Goal: Information Seeking & Learning: Learn about a topic

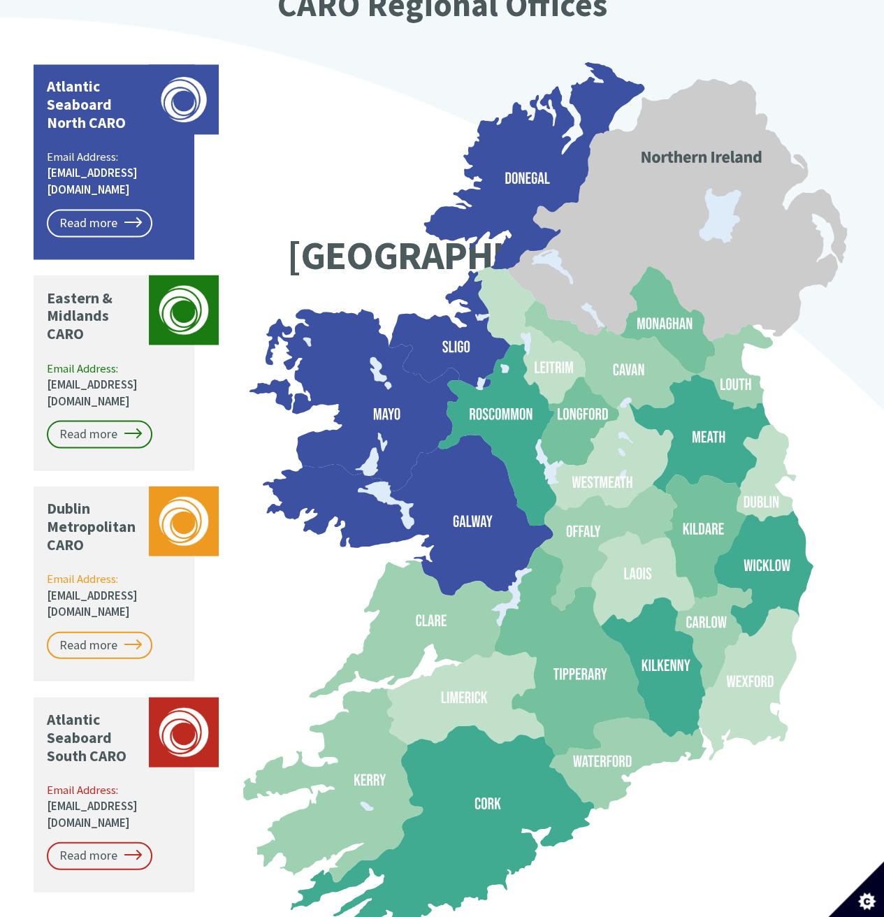
scroll to position [1118, 0]
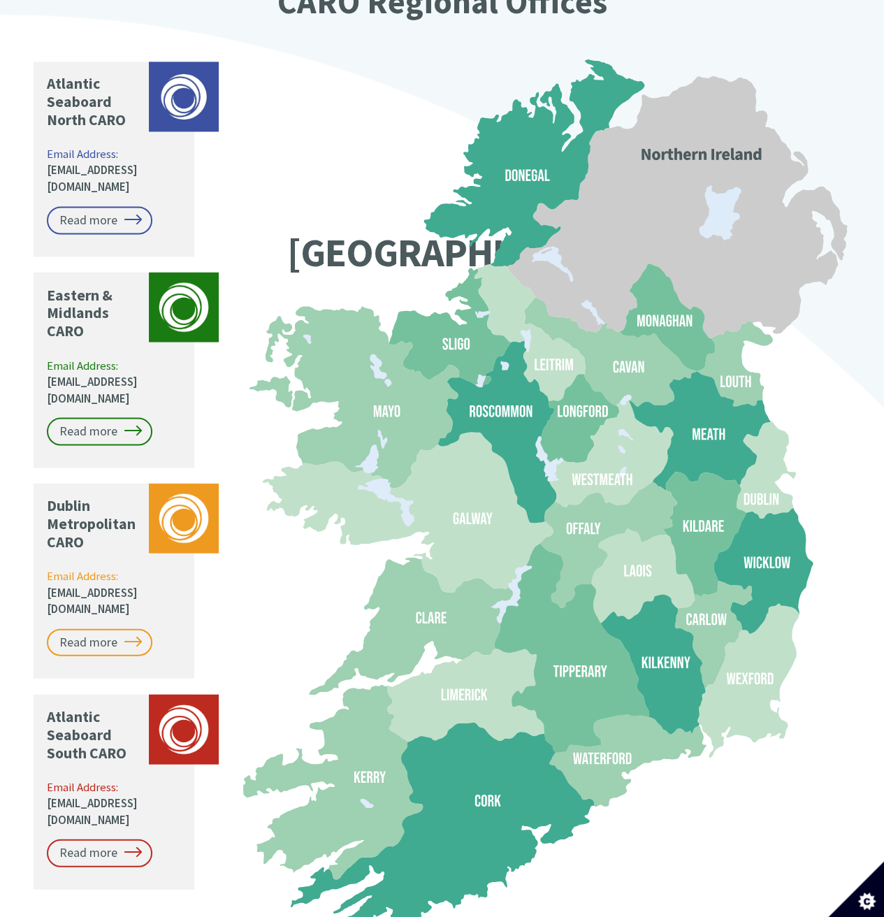
drag, startPoint x: 366, startPoint y: 173, endPoint x: 320, endPoint y: 147, distance: 51.9
click at [320, 147] on icon ".st0{fill:#9ed0b2;}.st1{fill:#4b5a5d;font-family:SourceSansPro-Bold, Source San…" at bounding box center [547, 496] width 608 height 886
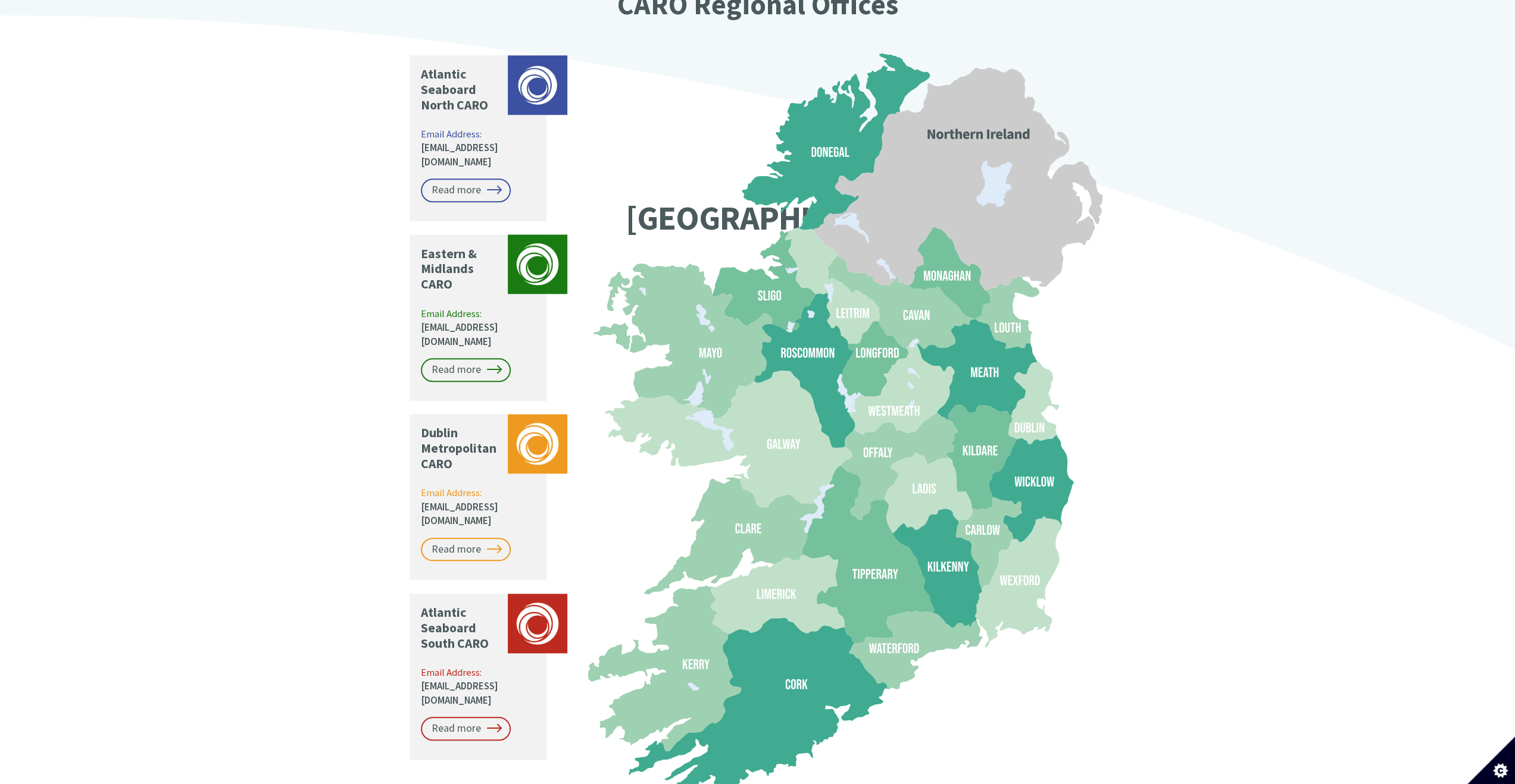
scroll to position [947, 0]
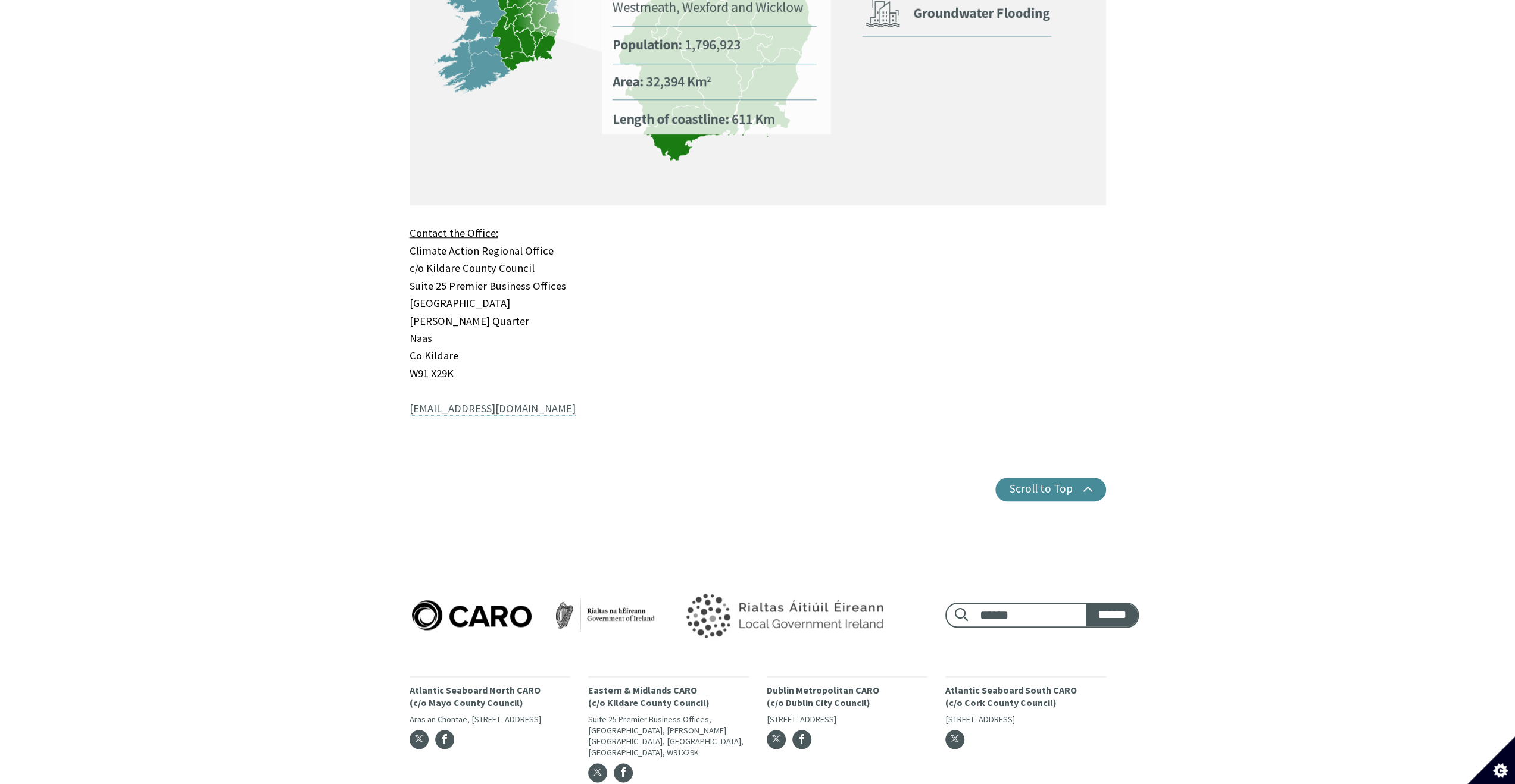
scroll to position [959, 0]
drag, startPoint x: 726, startPoint y: 320, endPoint x: 740, endPoint y: 313, distance: 15.7
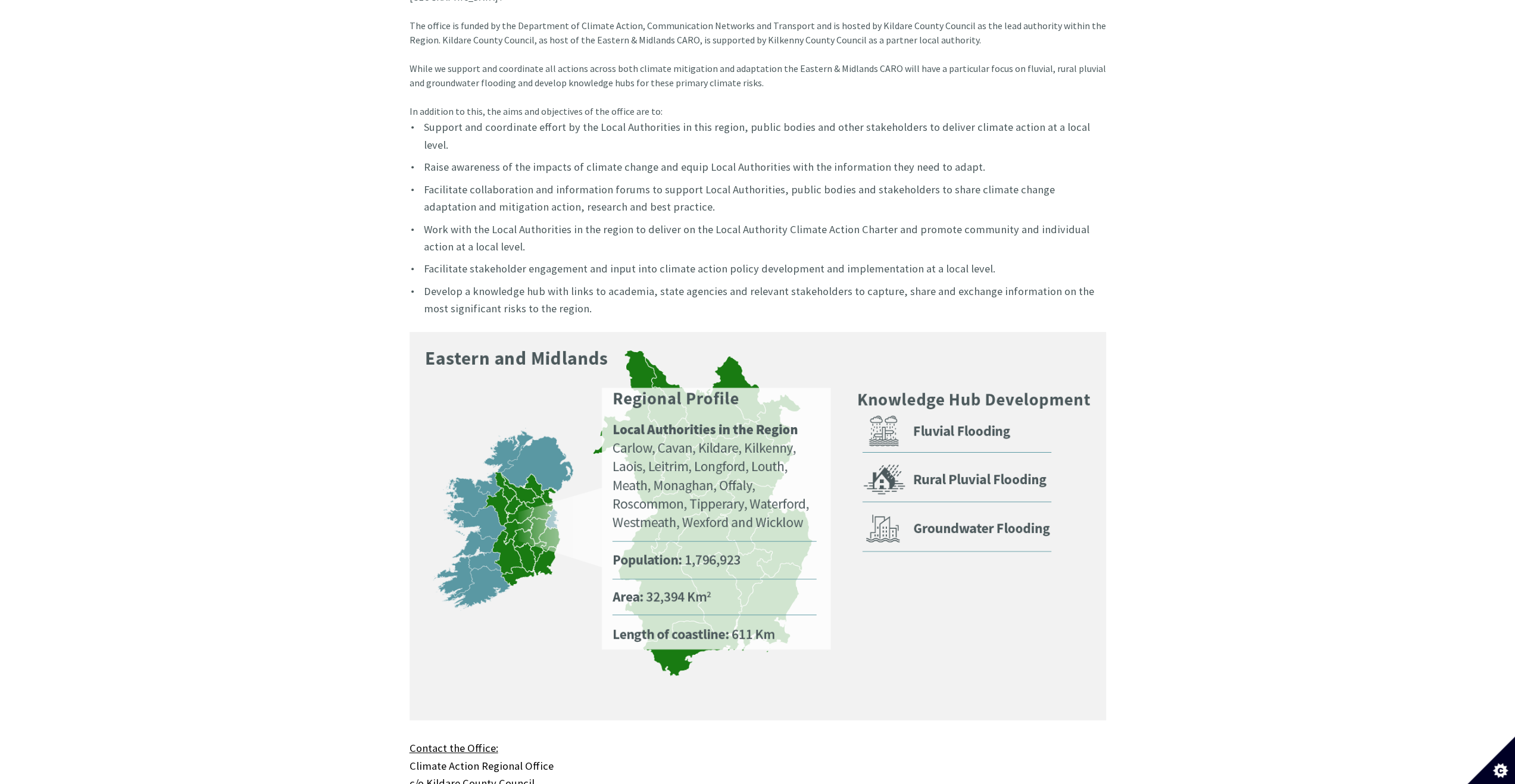
scroll to position [423, 0]
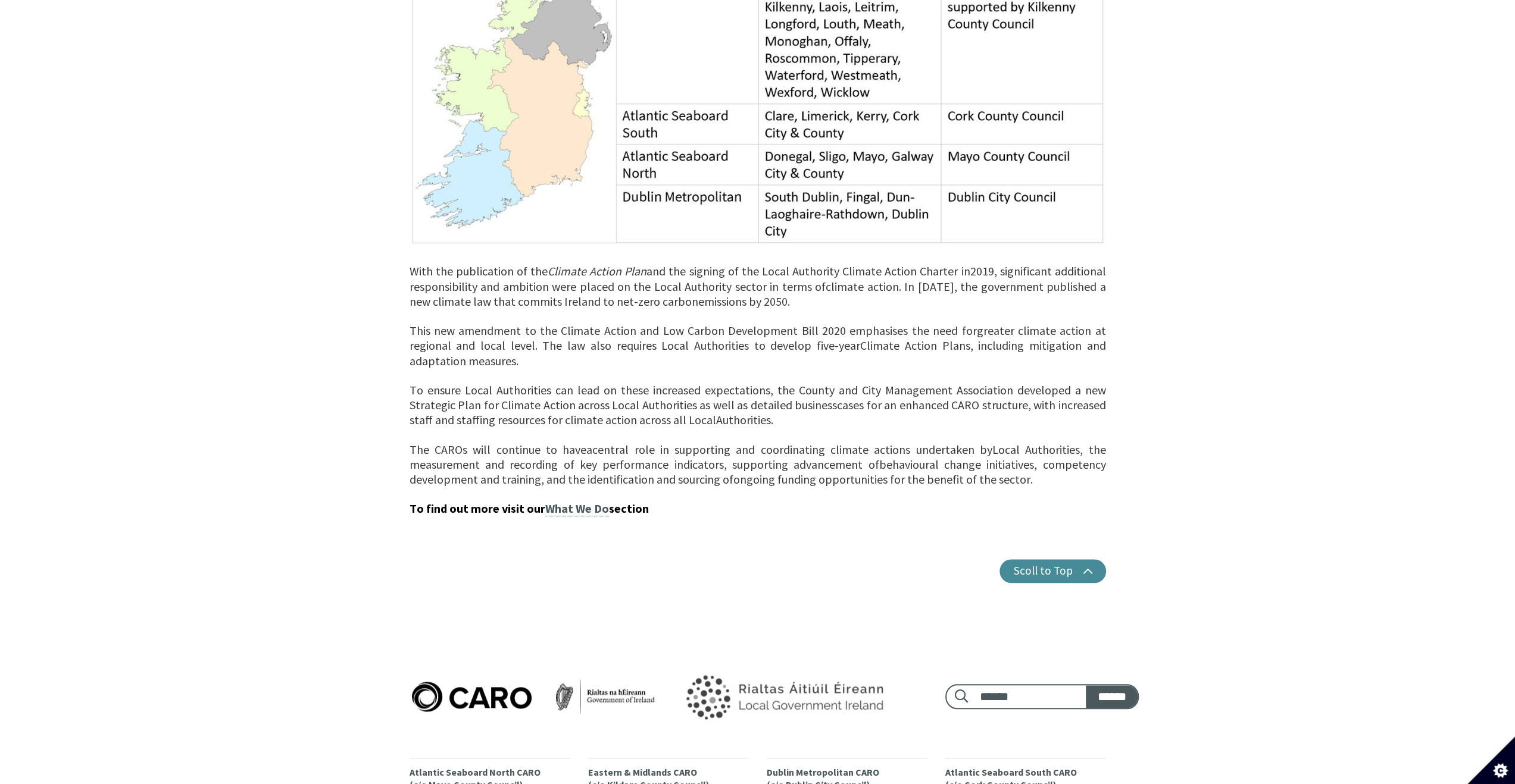
scroll to position [1079, 0]
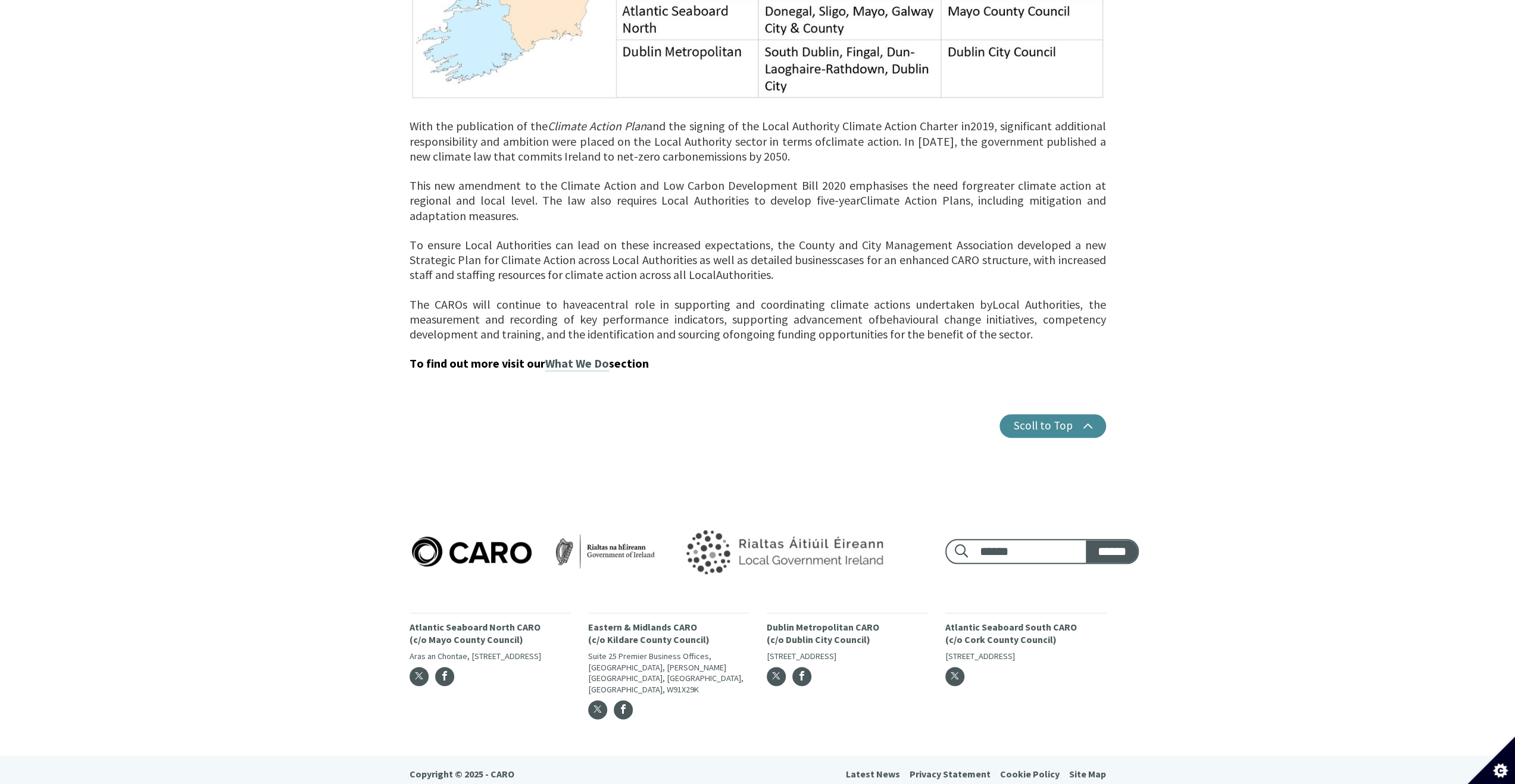
click at [475, 260] on span "To ensure Local Authorities can lead on these increased expectations, the Count…" at bounding box center [758, 252] width 697 height 30
